Goal: Task Accomplishment & Management: Manage account settings

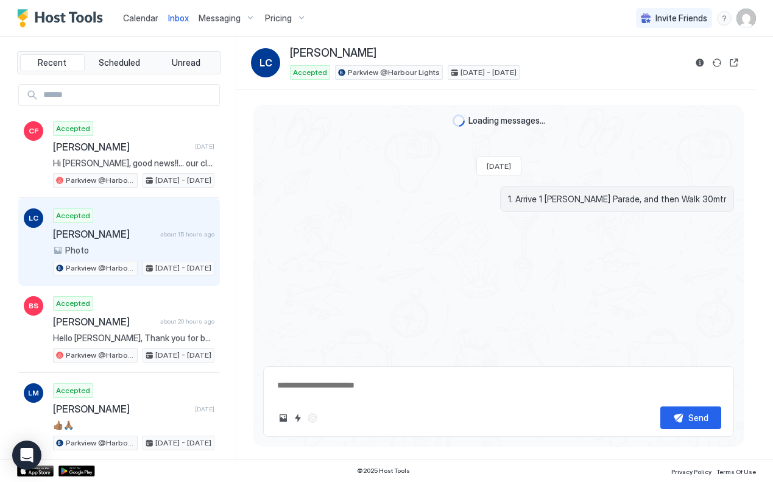
scroll to position [2669, 0]
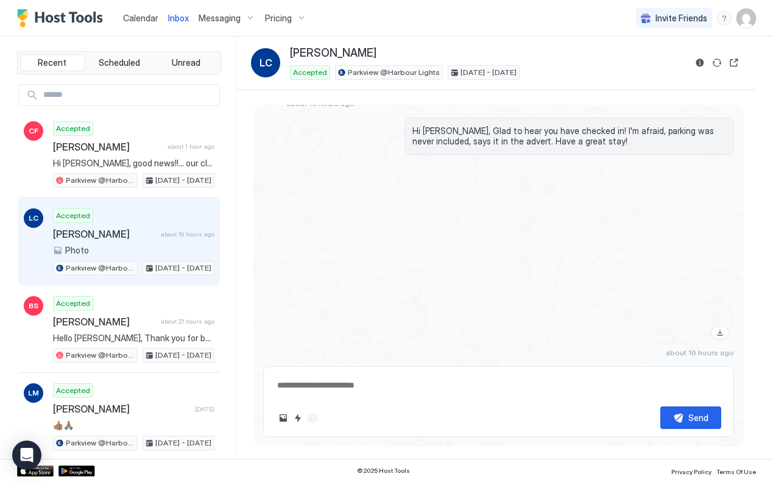
type textarea "*"
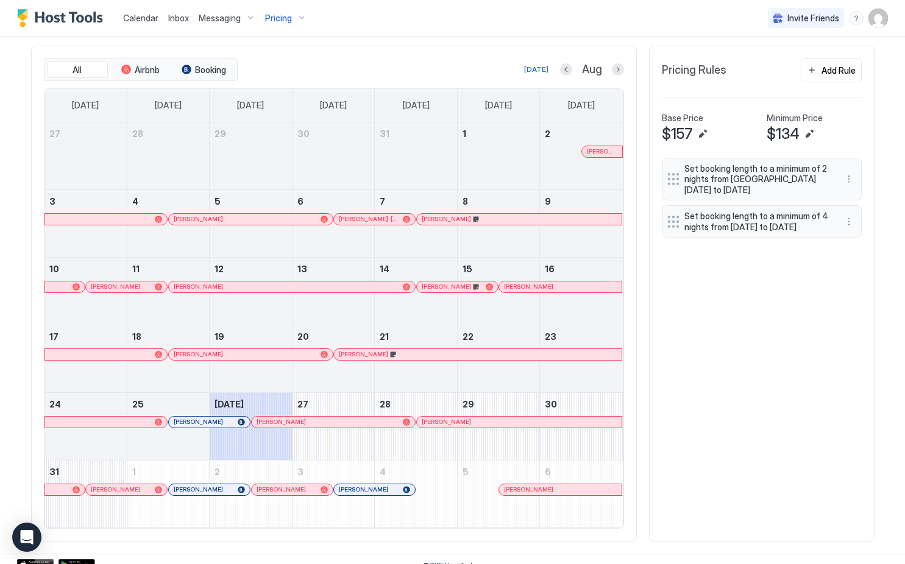
scroll to position [375, 0]
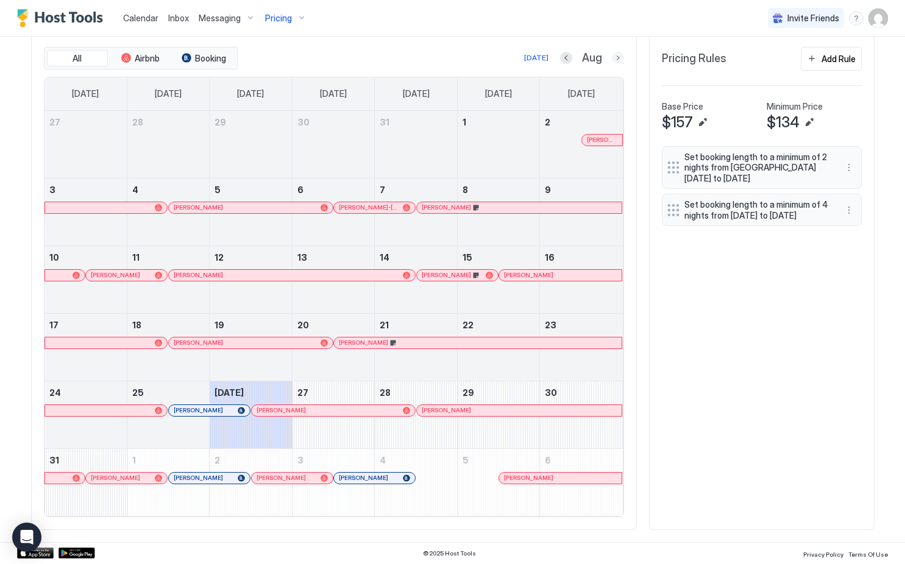
click at [617, 57] on button "Next month" at bounding box center [618, 58] width 12 height 12
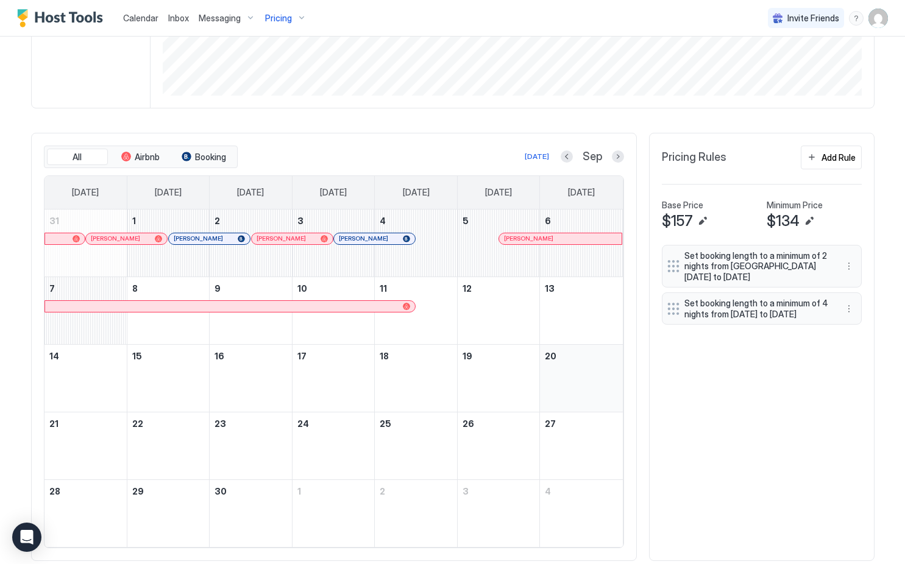
scroll to position [307, 0]
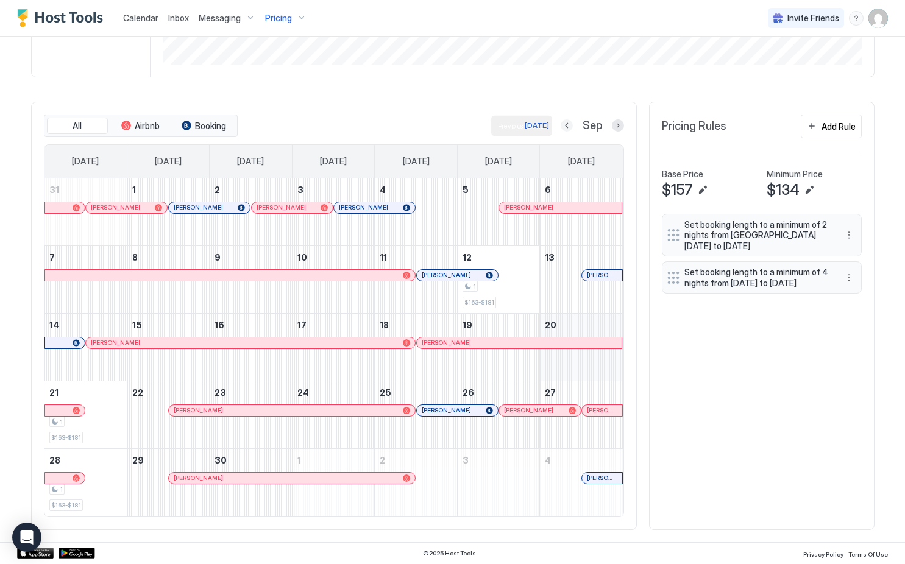
click at [570, 125] on button "Previous month" at bounding box center [567, 125] width 12 height 12
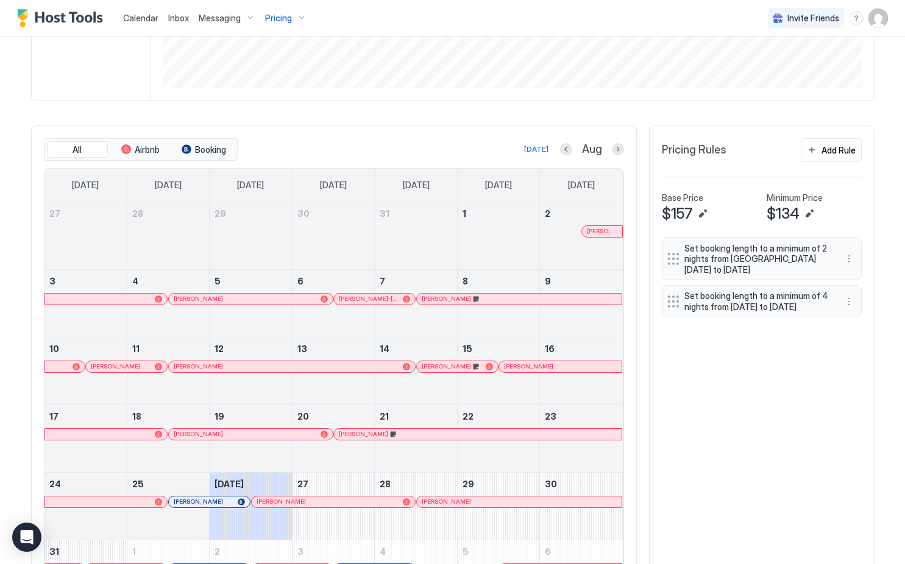
scroll to position [375, 0]
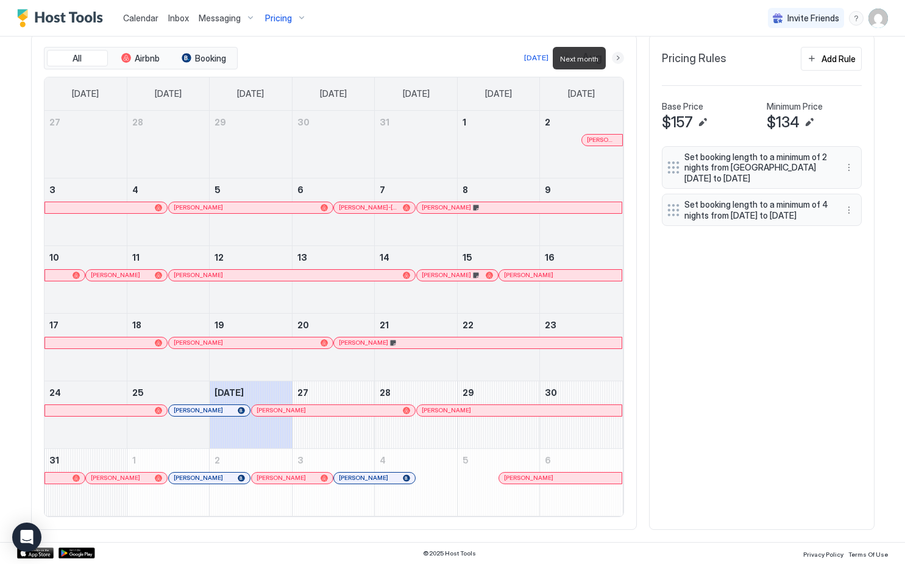
click at [619, 56] on button "Next month" at bounding box center [618, 58] width 12 height 12
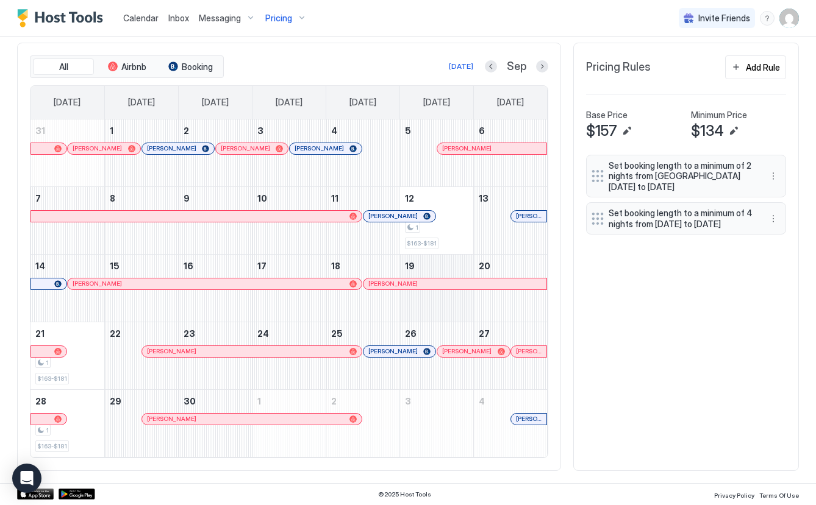
scroll to position [343, 0]
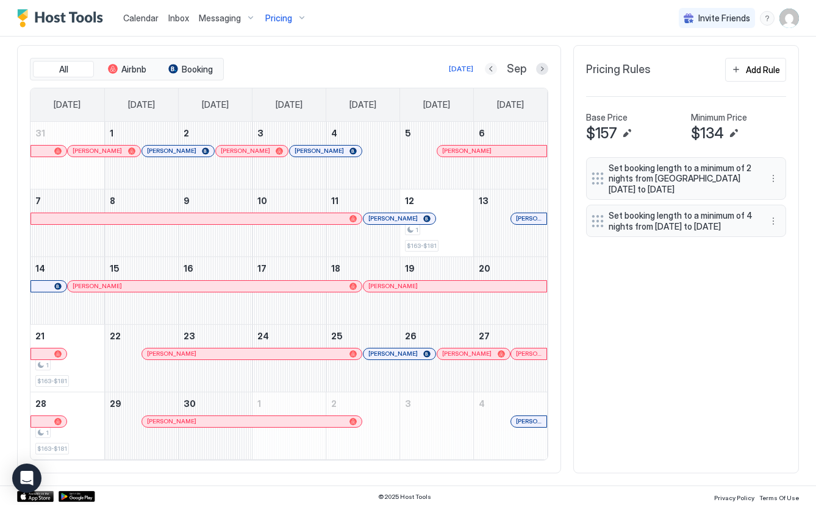
click at [494, 71] on button "Previous month" at bounding box center [491, 69] width 12 height 12
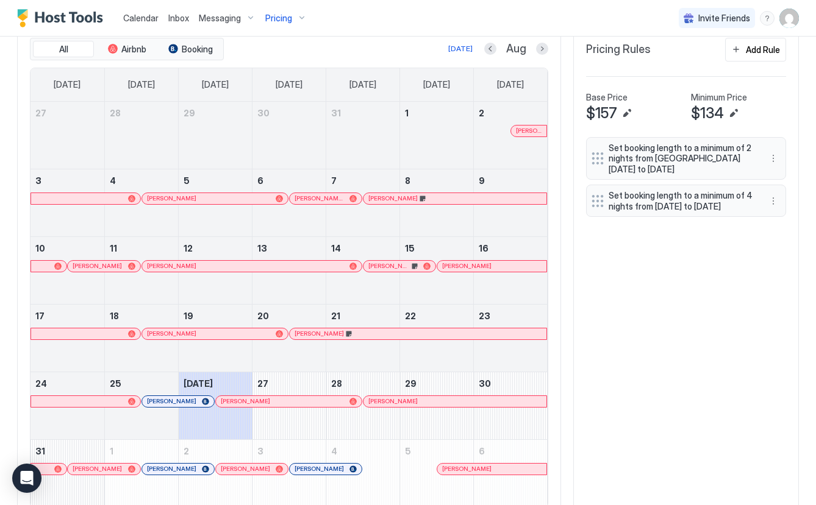
scroll to position [361, 0]
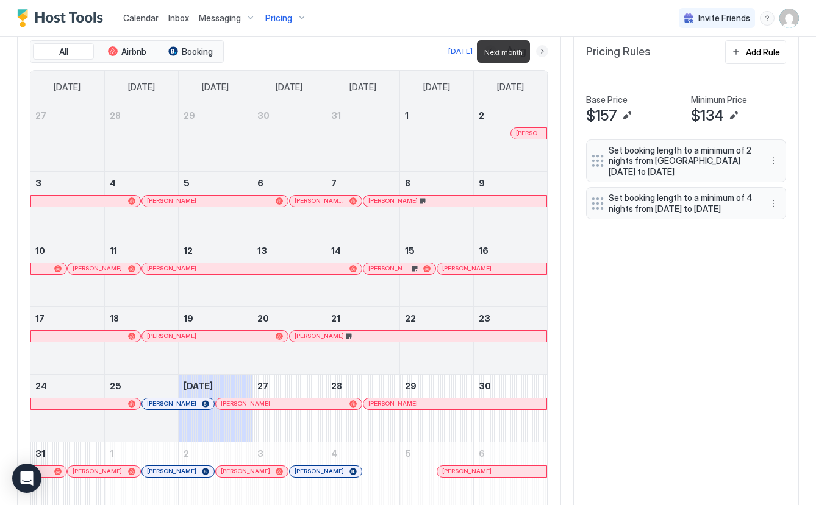
click at [545, 52] on button "Next month" at bounding box center [542, 51] width 12 height 12
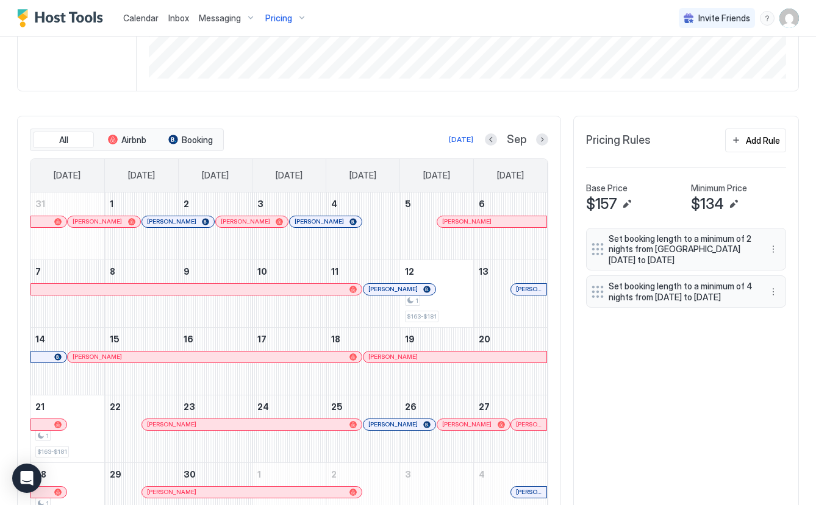
scroll to position [346, 0]
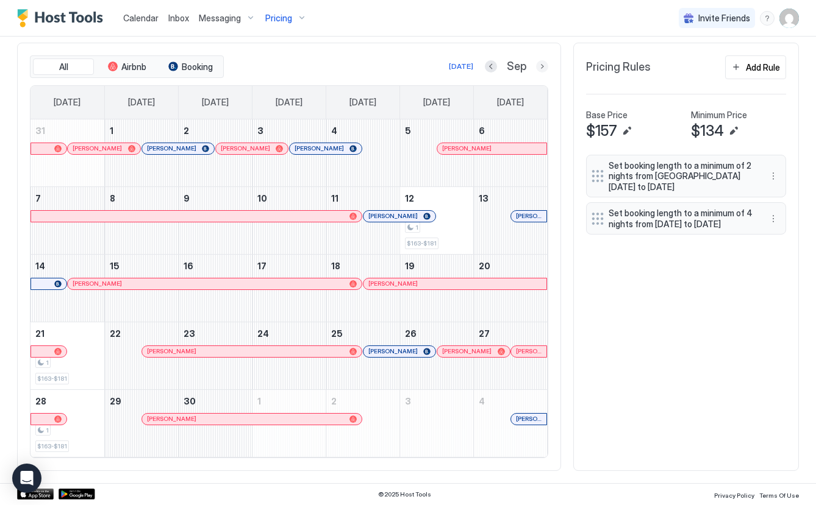
click at [541, 68] on button "Next month" at bounding box center [542, 66] width 12 height 12
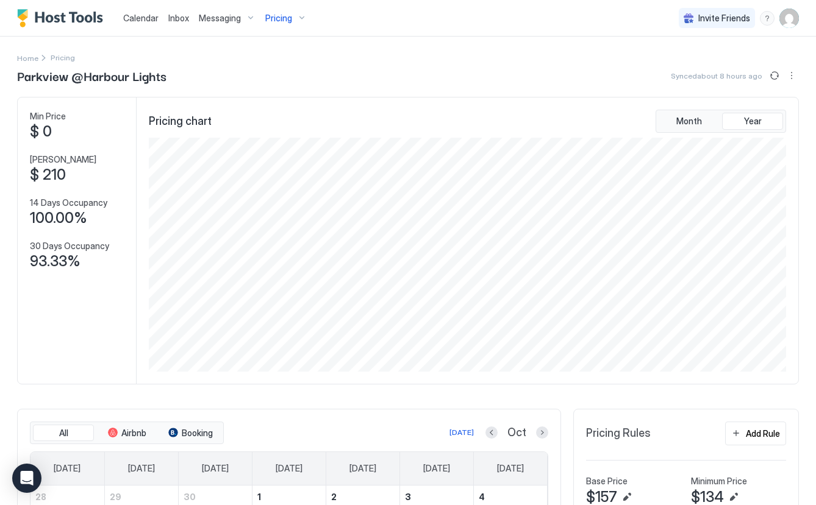
scroll to position [213, 640]
